Goal: Task Accomplishment & Management: Manage account settings

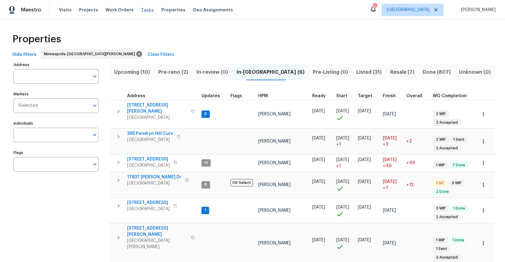
click at [142, 10] on span "Tasks" at bounding box center [147, 10] width 13 height 4
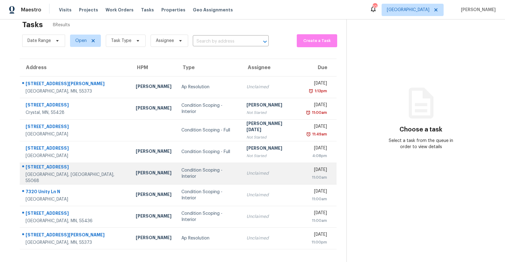
scroll to position [19, 0]
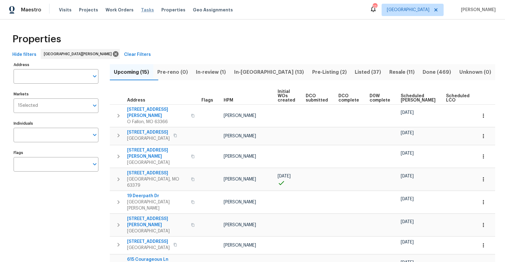
click at [141, 10] on span "Tasks" at bounding box center [147, 10] width 13 height 4
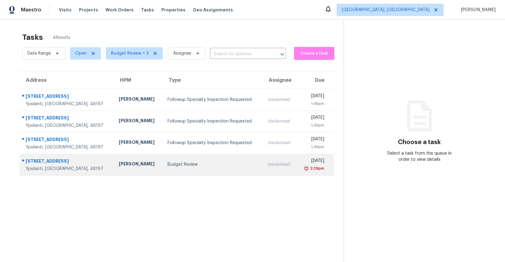
click at [168, 164] on div "Budget Review" at bounding box center [213, 164] width 90 height 6
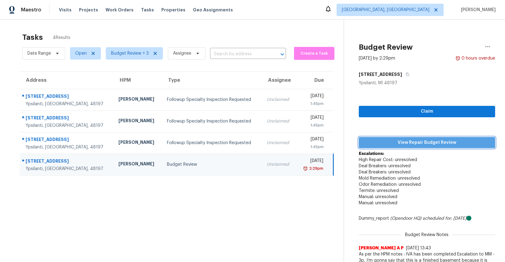
click at [447, 144] on span "View Repair Budget Review" at bounding box center [427, 143] width 127 height 8
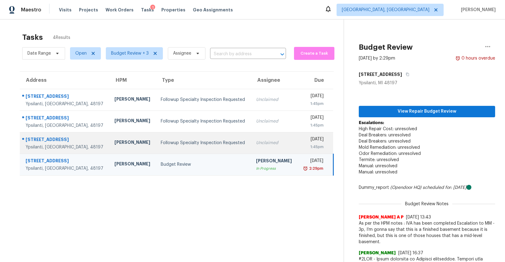
click at [181, 143] on div "Followup Specialty Inspection Requested" at bounding box center [203, 143] width 85 height 6
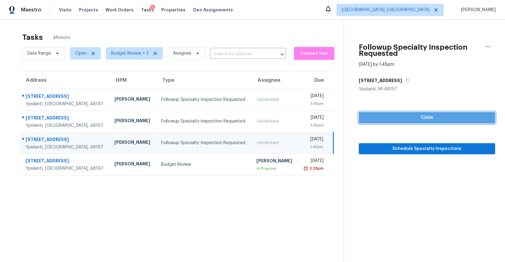
click at [432, 116] on span "Claim" at bounding box center [427, 118] width 127 height 8
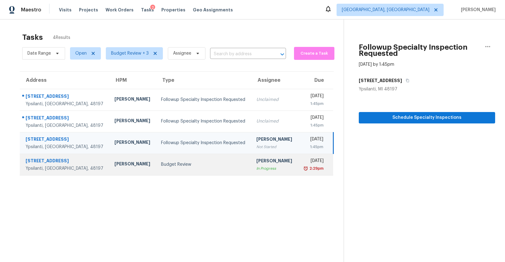
click at [189, 160] on td "Budget Review" at bounding box center [204, 165] width 96 height 22
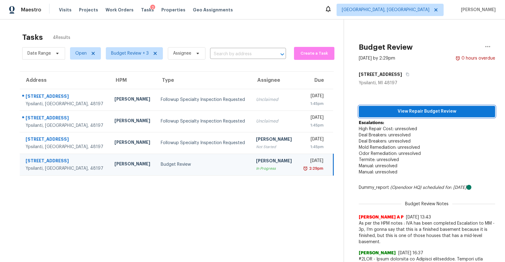
click at [402, 110] on span "View Repair Budget Review" at bounding box center [427, 112] width 127 height 8
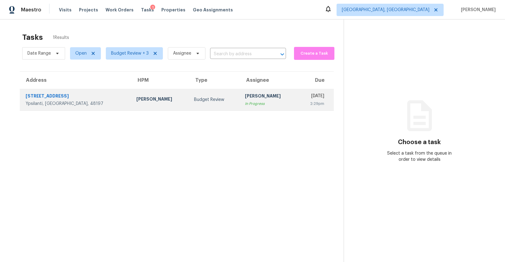
click at [245, 106] on div "In Progress" at bounding box center [269, 104] width 48 height 6
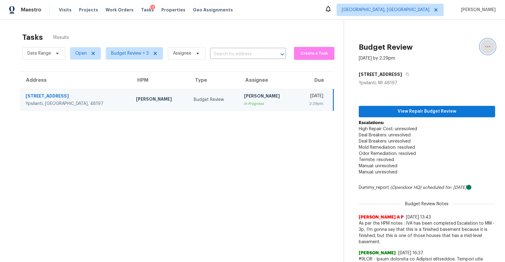
click at [484, 48] on icon "button" at bounding box center [487, 46] width 7 height 7
click at [454, 46] on div "Unclaim this task" at bounding box center [453, 48] width 48 height 6
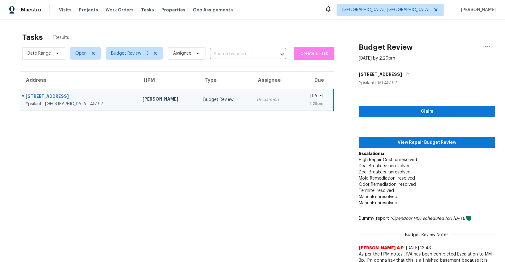
click at [233, 35] on div "Tasks 1 Results" at bounding box center [183, 37] width 322 height 16
